Goal: Transaction & Acquisition: Purchase product/service

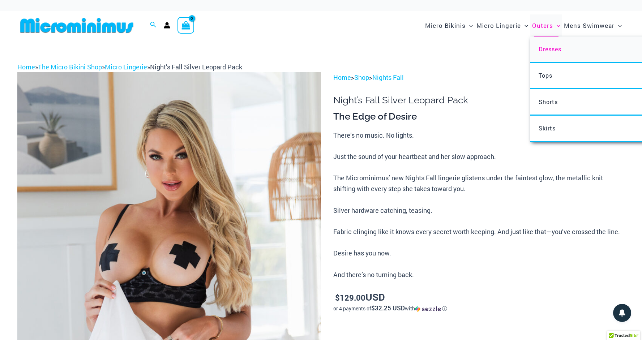
click at [548, 48] on span "Dresses" at bounding box center [550, 49] width 23 height 8
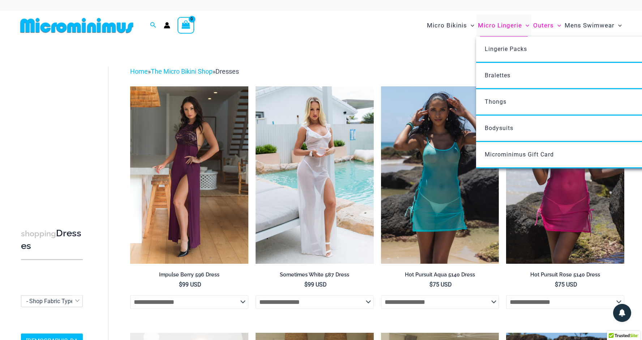
click at [490, 25] on span "Micro Lingerie" at bounding box center [500, 25] width 44 height 18
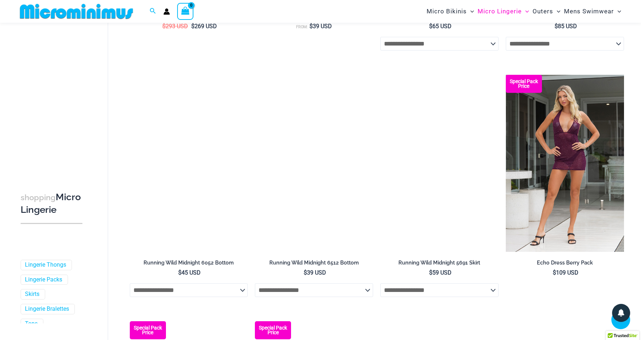
scroll to position [550, 0]
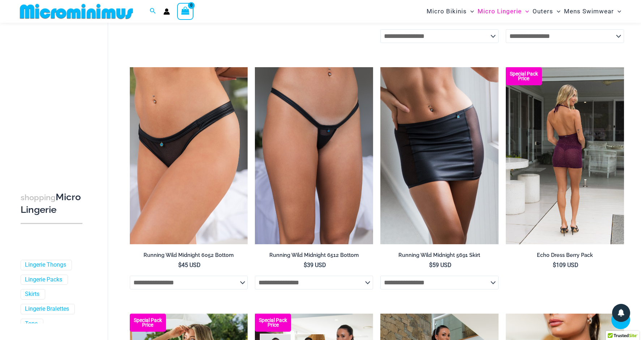
click at [563, 165] on img at bounding box center [565, 155] width 118 height 177
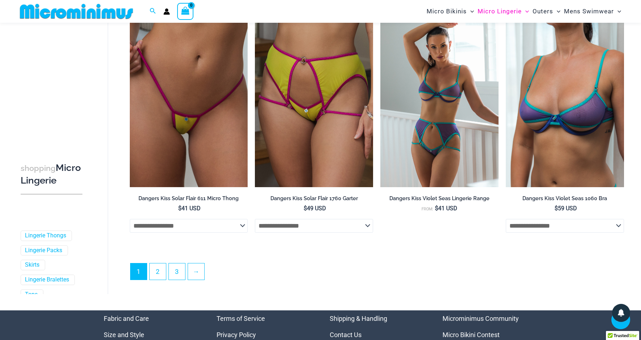
scroll to position [1836, 0]
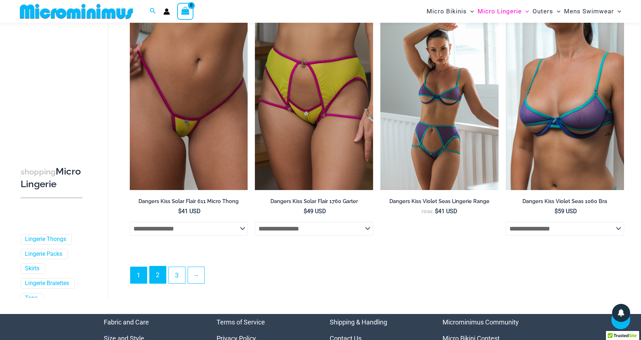
click at [157, 277] on link "2" at bounding box center [158, 274] width 16 height 17
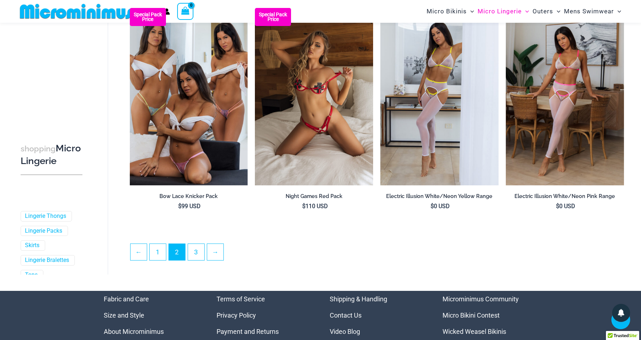
scroll to position [1796, 0]
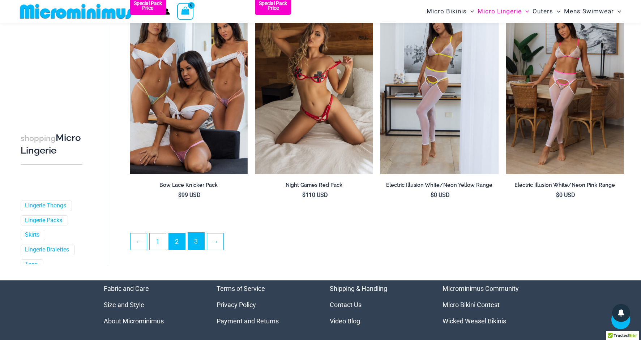
click at [199, 242] on link "3" at bounding box center [196, 241] width 16 height 17
